Goal: Transaction & Acquisition: Obtain resource

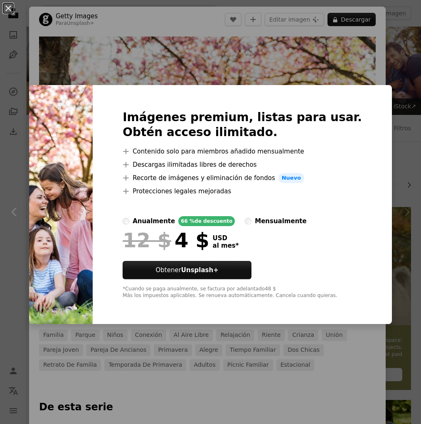
scroll to position [329, 0]
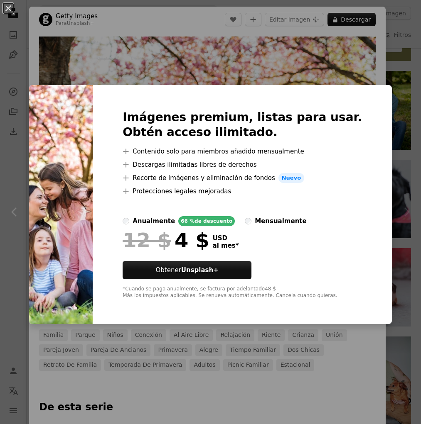
click at [253, 64] on div "An X shape Imágenes premium, listas para usar. Obtén acceso ilimitado. A plus s…" at bounding box center [210, 212] width 421 height 424
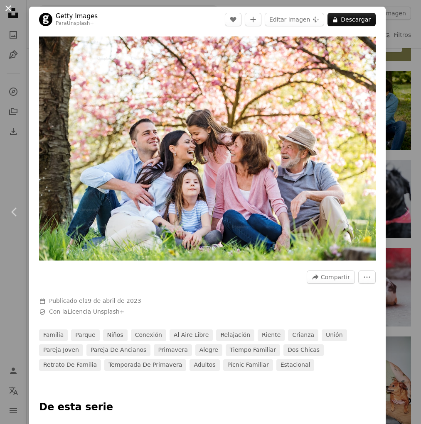
click at [6, 7] on button "An X shape" at bounding box center [8, 8] width 10 height 10
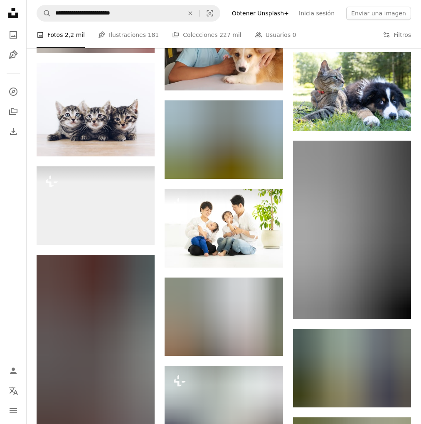
scroll to position [15621, 0]
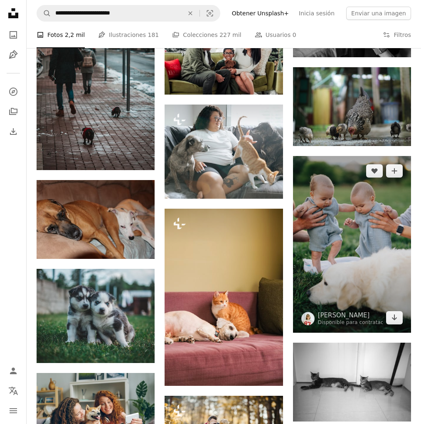
click at [362, 257] on img at bounding box center [352, 244] width 118 height 177
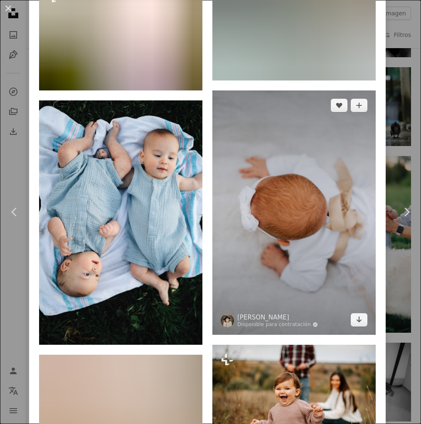
scroll to position [6351, 0]
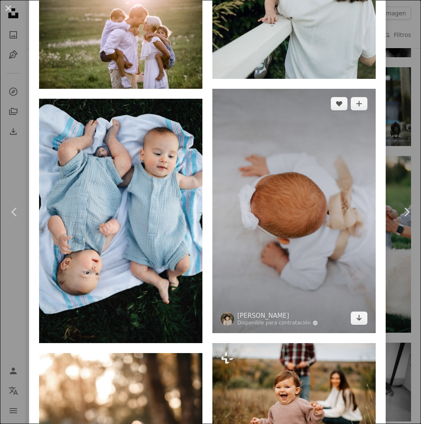
click at [286, 197] on img at bounding box center [293, 211] width 163 height 245
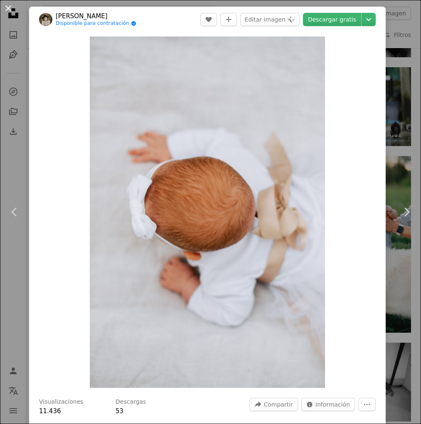
click at [5, 8] on button "An X shape" at bounding box center [8, 8] width 10 height 10
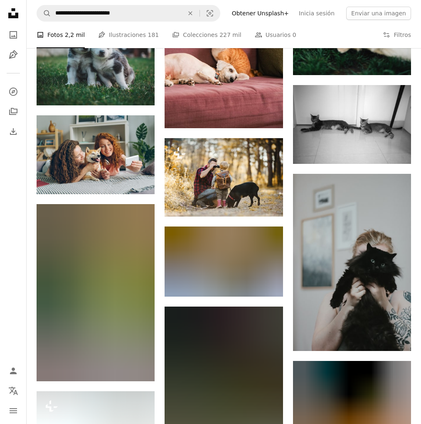
scroll to position [16148, 0]
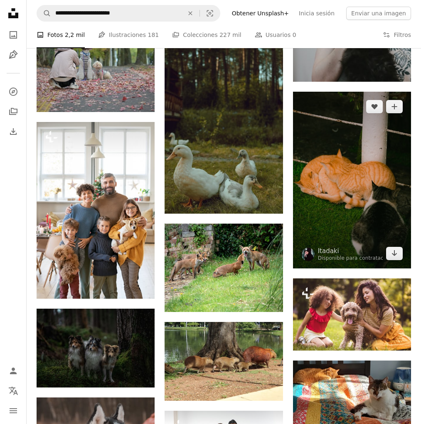
click at [327, 214] on img at bounding box center [352, 180] width 118 height 177
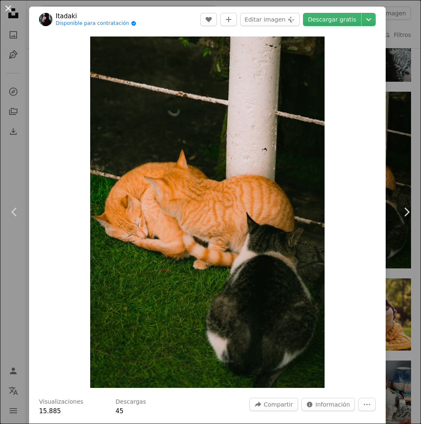
click at [6, 10] on button "An X shape" at bounding box center [8, 8] width 10 height 10
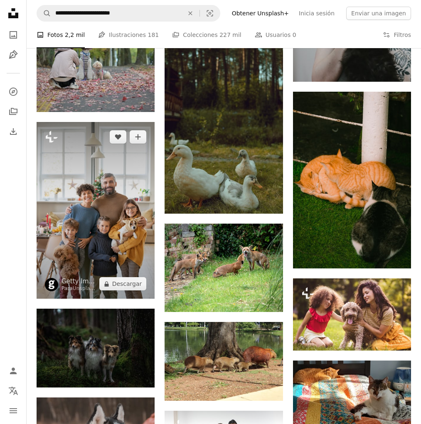
click at [113, 235] on img at bounding box center [96, 210] width 118 height 177
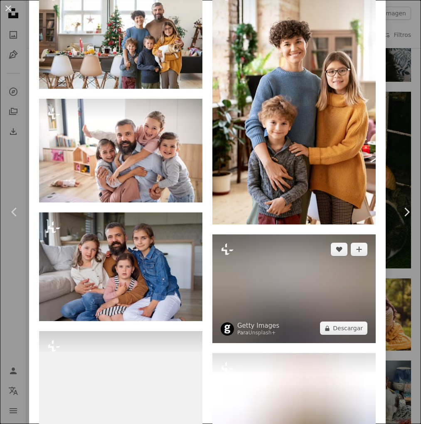
scroll to position [502, 0]
